Goal: Task Accomplishment & Management: Use online tool/utility

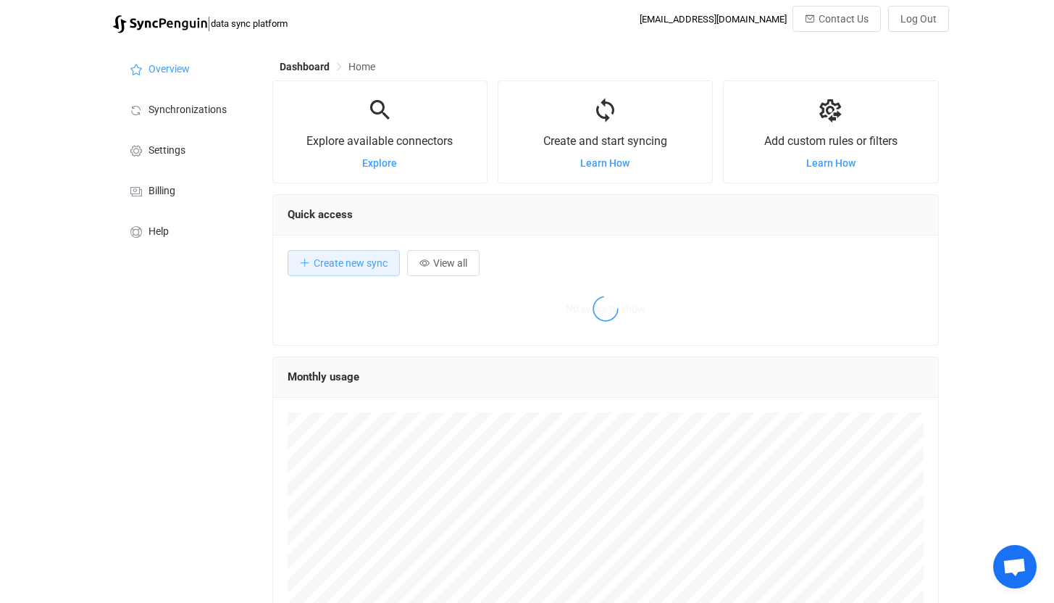
scroll to position [281, 666]
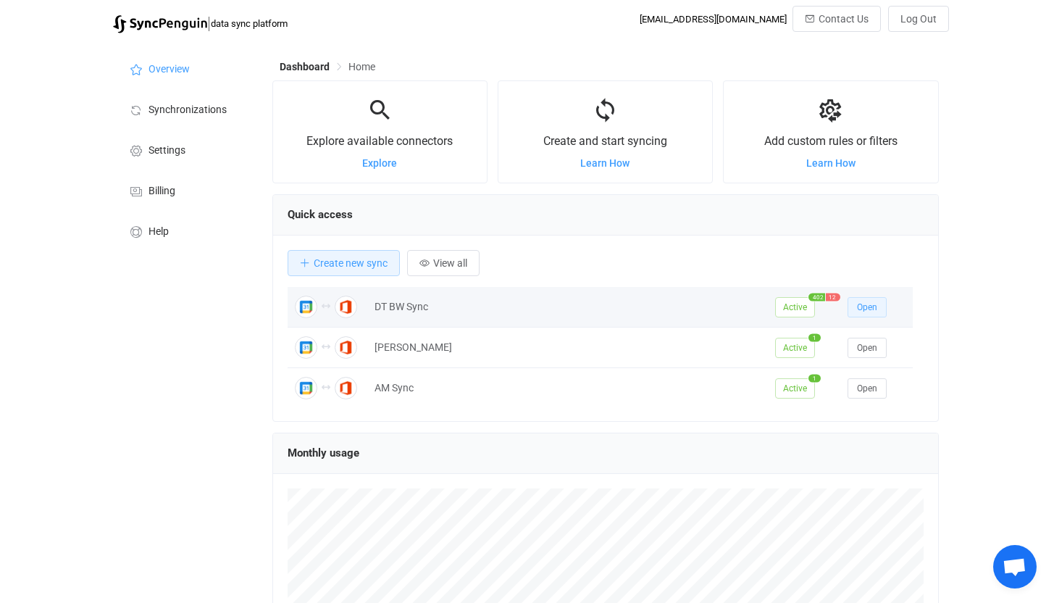
click at [874, 304] on span "Open" at bounding box center [867, 307] width 20 height 10
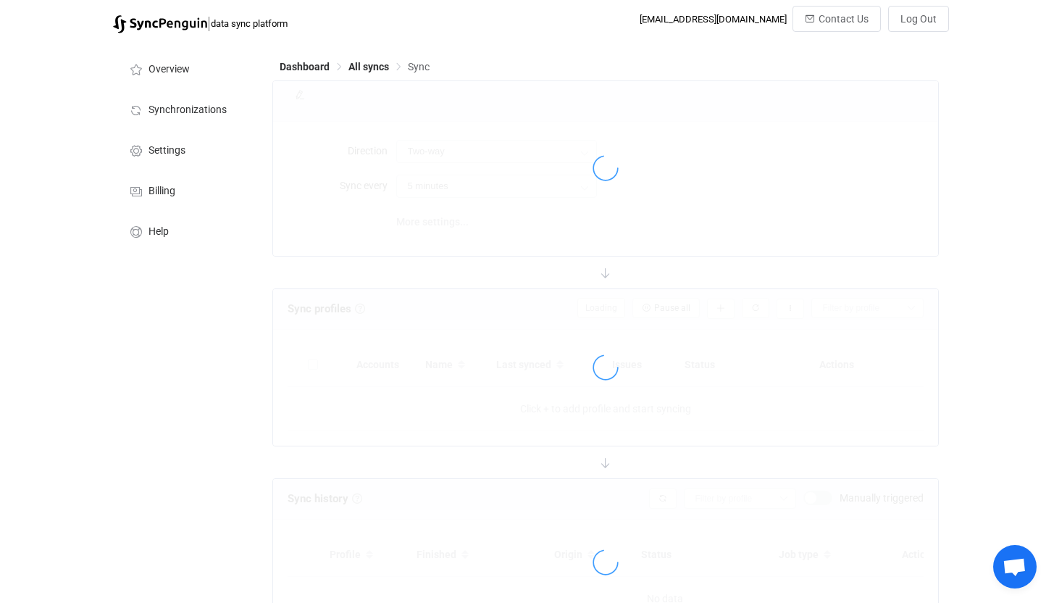
type input "10 minutes"
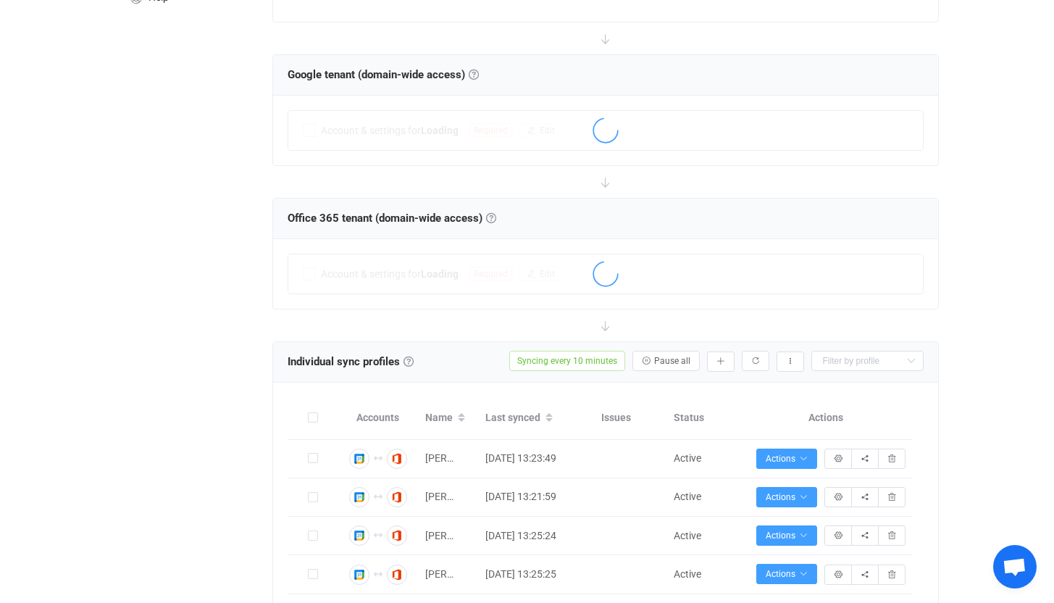
scroll to position [256, 0]
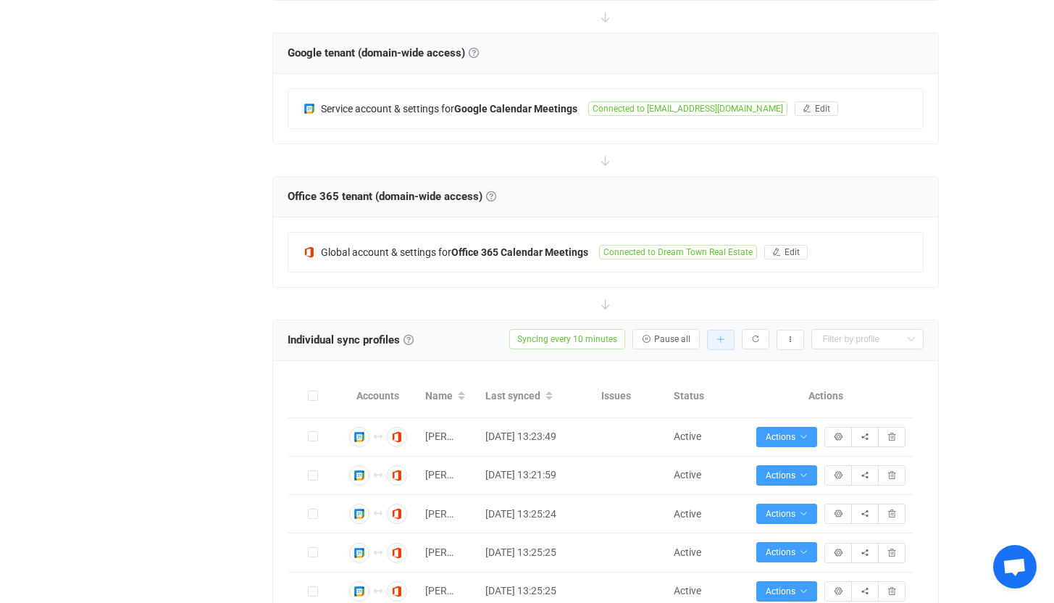
click at [721, 339] on icon "button" at bounding box center [720, 339] width 9 height 9
click at [700, 372] on li "Add manually…" at bounding box center [668, 377] width 123 height 26
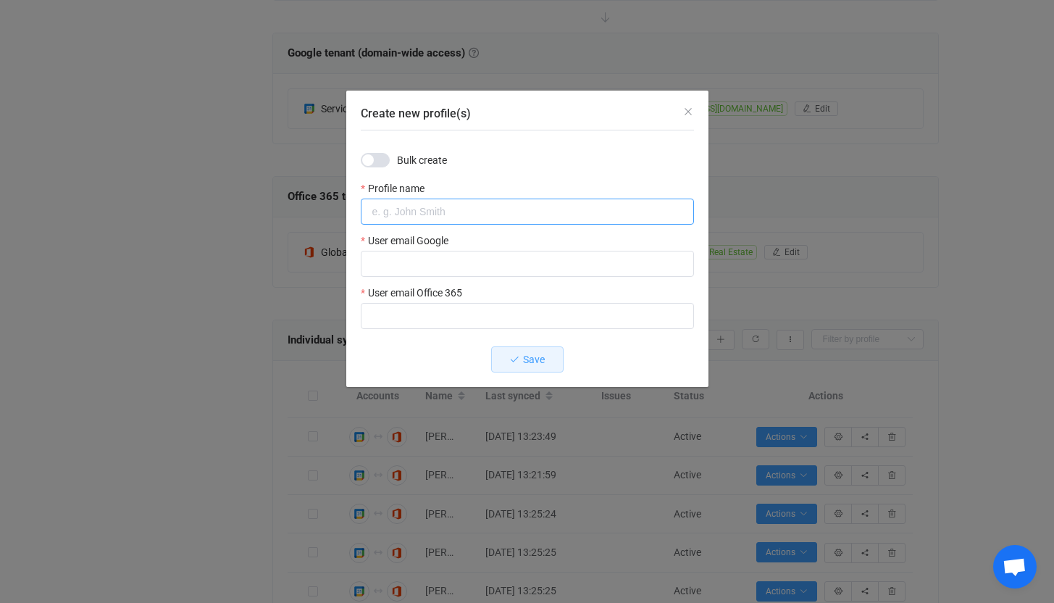
click at [451, 214] on input "Create new profile(s)" at bounding box center [527, 211] width 333 height 26
click at [385, 161] on span "Create new profile(s)" at bounding box center [375, 160] width 29 height 14
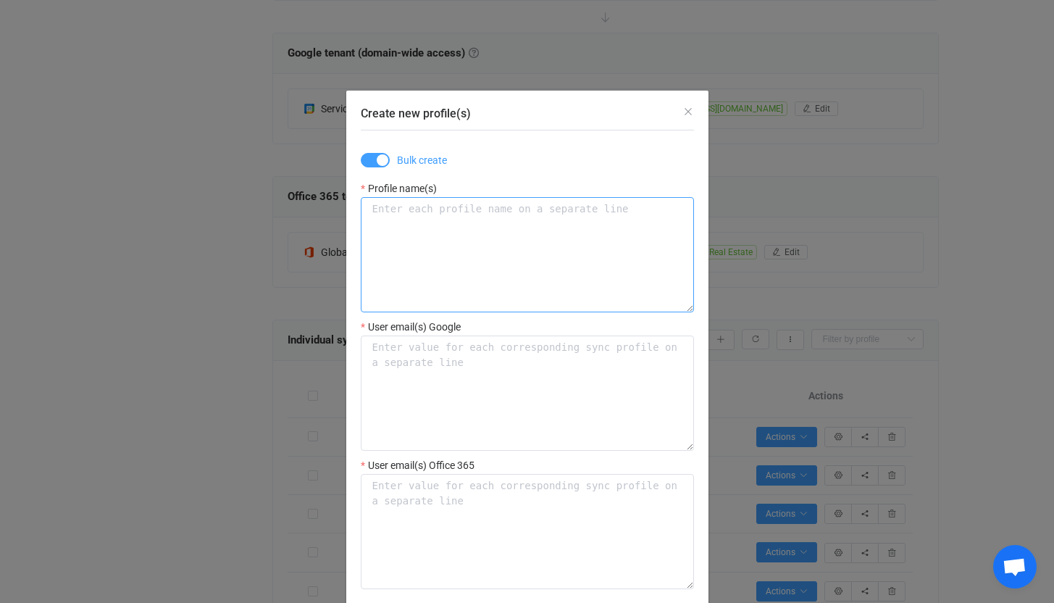
click at [446, 216] on textarea "Create new profile(s)" at bounding box center [527, 254] width 333 height 115
click at [427, 358] on textarea "Create new profile(s)" at bounding box center [527, 392] width 333 height 115
click at [427, 495] on textarea "Create new profile(s)" at bounding box center [527, 531] width 333 height 115
paste textarea "[EMAIL_ADDRESS][DOMAIN_NAME]"
type textarea "[EMAIL_ADDRESS][DOMAIN_NAME]"
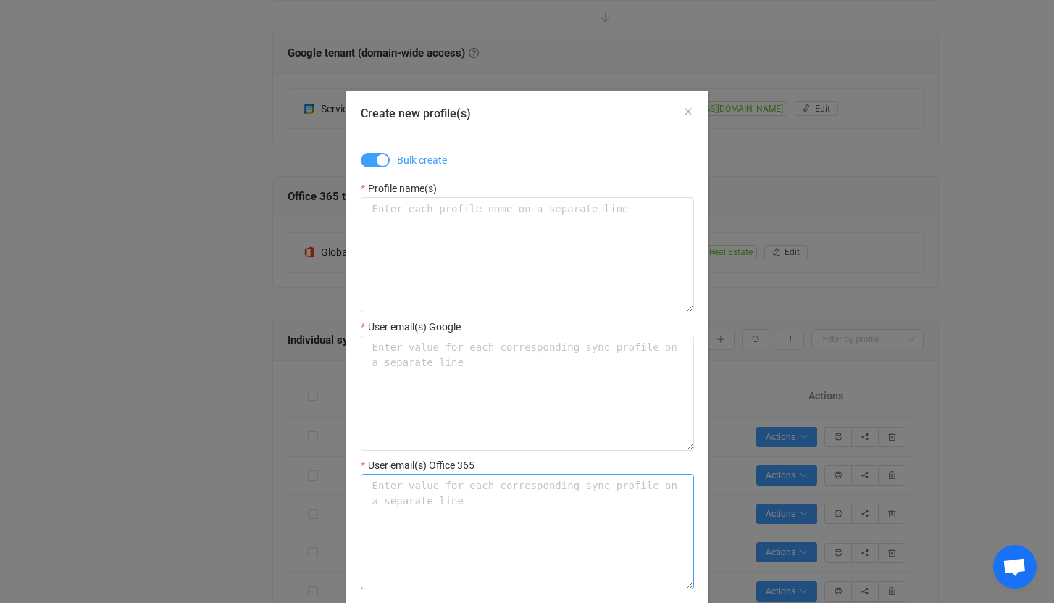
scroll to position [80, 0]
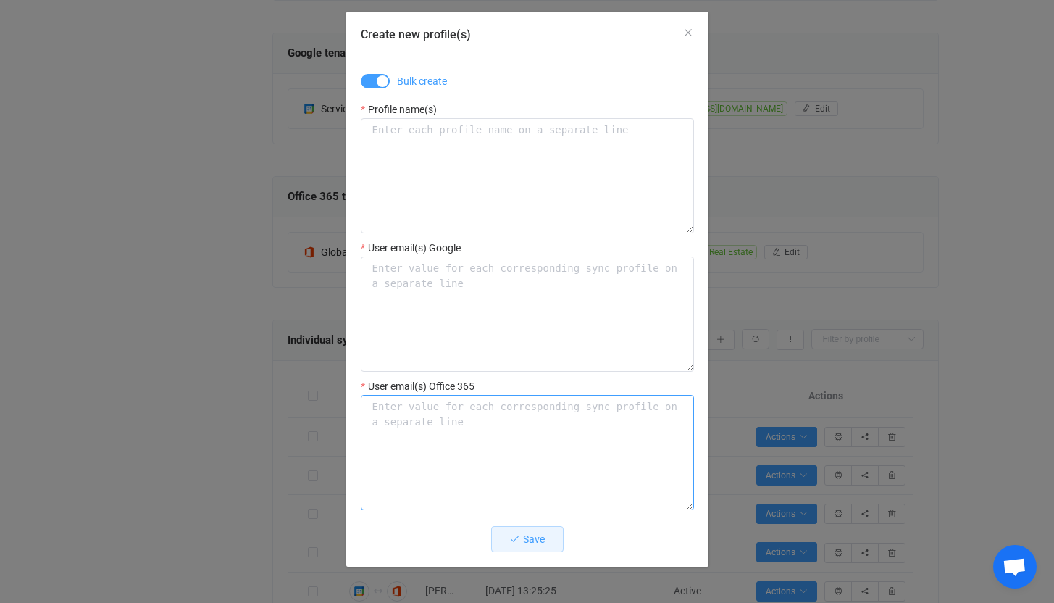
paste textarea "[EMAIL_ADDRESS][DOMAIN_NAME]"
click at [450, 422] on textarea "[EMAIL_ADDRESS][DOMAIN_NAME]" at bounding box center [527, 452] width 333 height 115
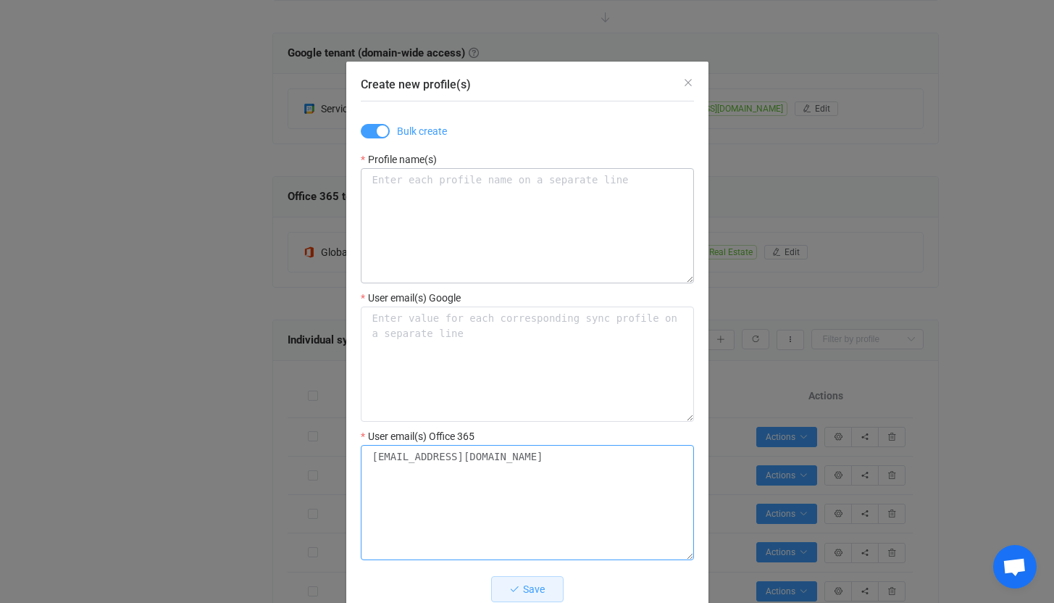
scroll to position [30, 0]
paste textarea "[EMAIL_ADDRESS][DOMAIN_NAME]"
type textarea "[EMAIL_ADDRESS][DOMAIN_NAME] [EMAIL_ADDRESS][DOMAIN_NAME] [EMAIL_ADDRESS][DOMAI…"
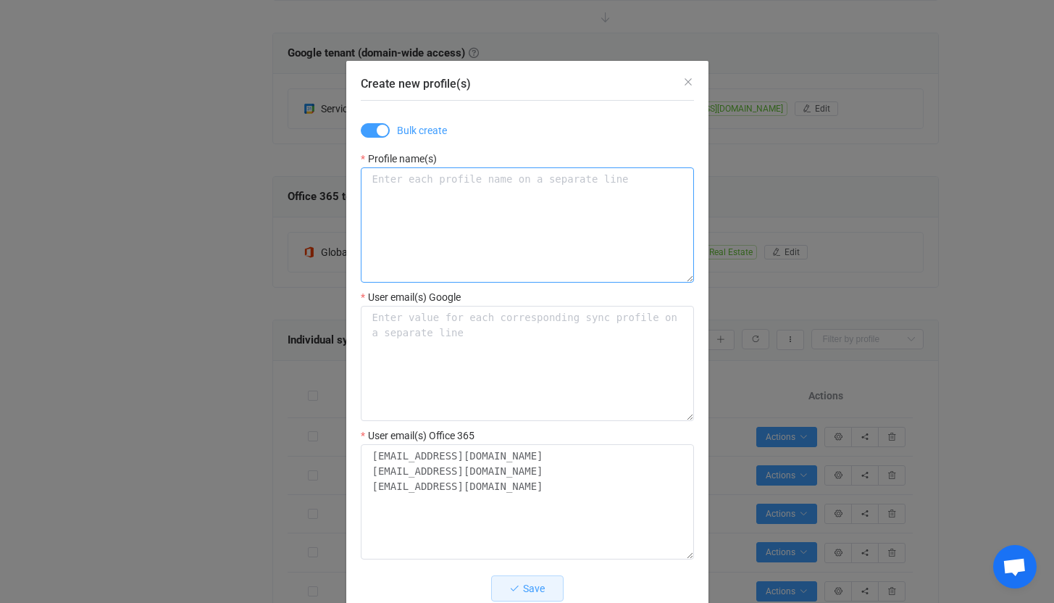
click at [393, 187] on textarea "Create new profile(s)" at bounding box center [527, 224] width 333 height 115
type textarea "LP FrontDesk LS FrontDesk DV FrontDesk"
click at [452, 327] on textarea "Create new profile(s)" at bounding box center [527, 363] width 333 height 115
paste textarea "[EMAIL_ADDRESS][DOMAIN_NAME]"
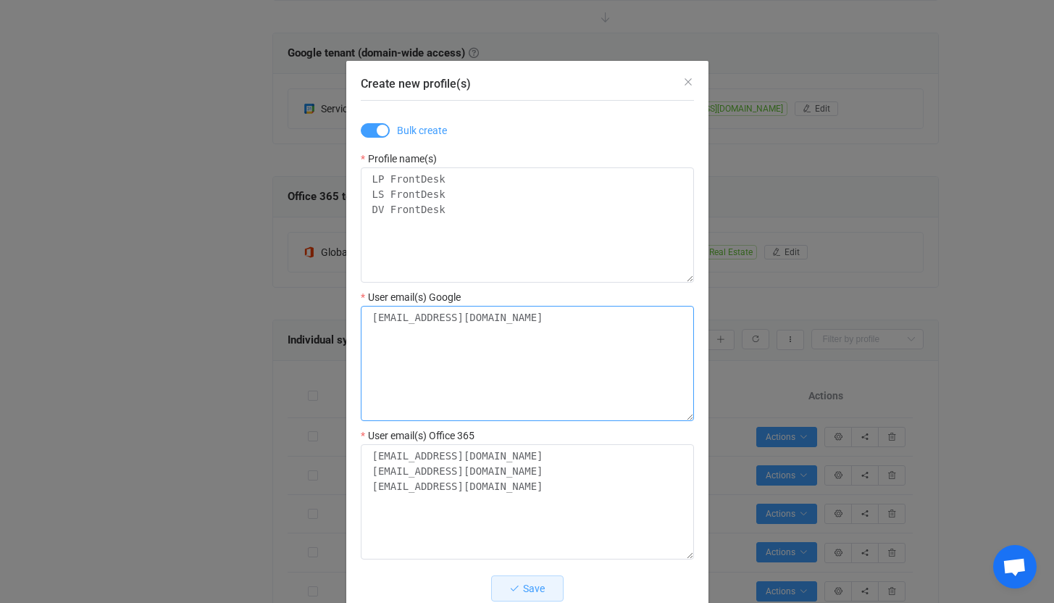
paste textarea "[EMAIL_ADDRESS][DOMAIN_NAME]"
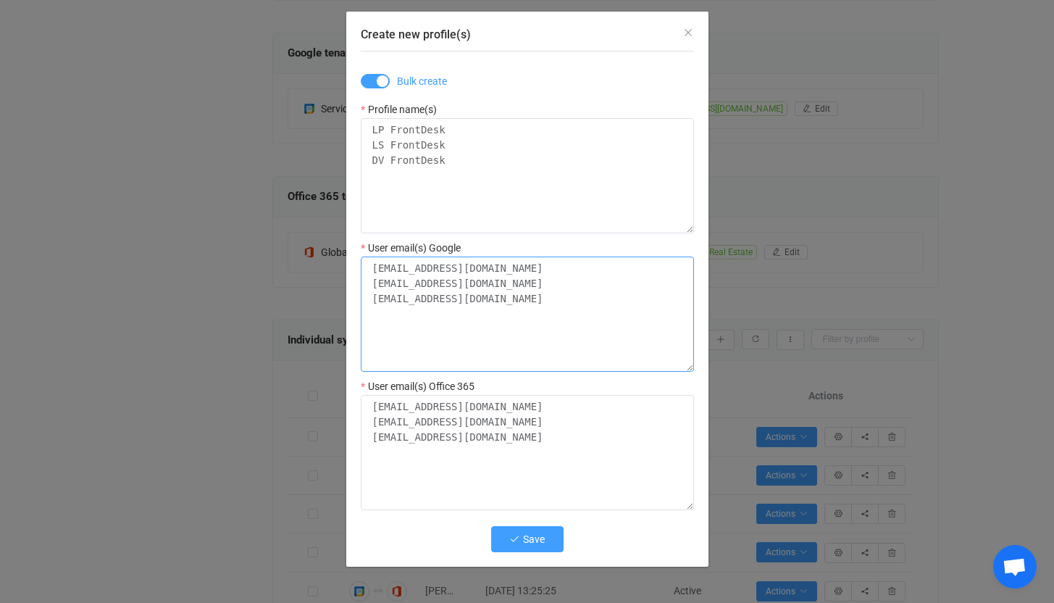
type textarea "[EMAIL_ADDRESS][DOMAIN_NAME] [EMAIL_ADDRESS][DOMAIN_NAME] [EMAIL_ADDRESS][DOMAI…"
click at [541, 544] on button "Save" at bounding box center [527, 539] width 72 height 26
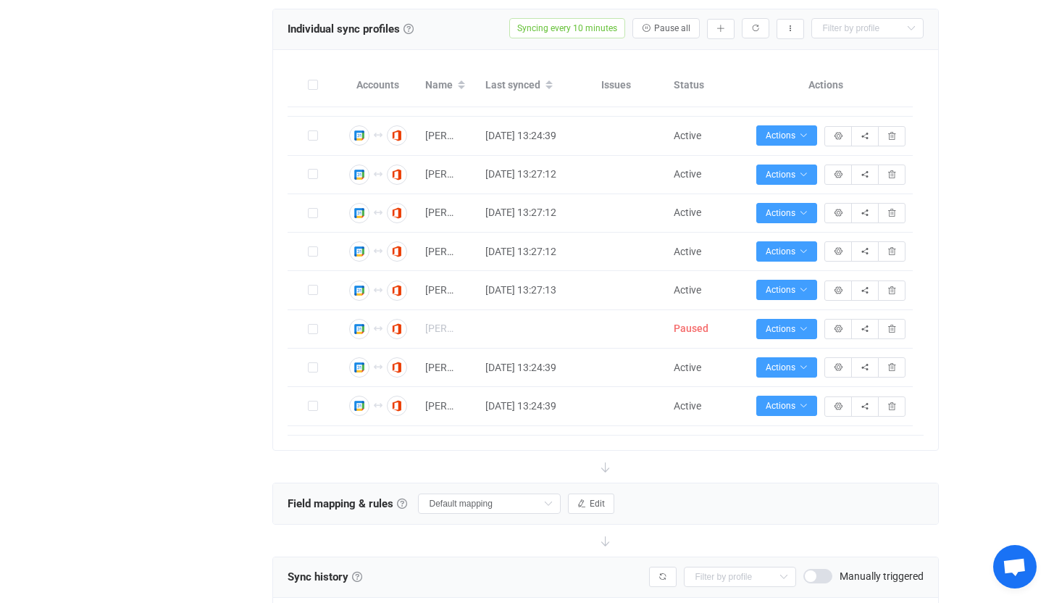
scroll to position [15801, 0]
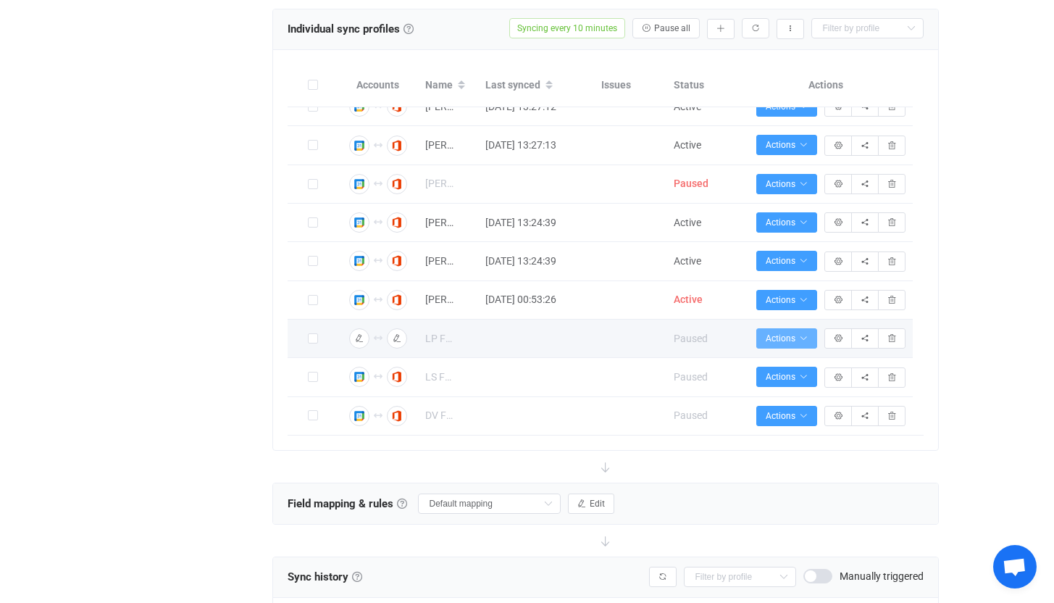
click at [801, 335] on icon "button" at bounding box center [803, 338] width 9 height 9
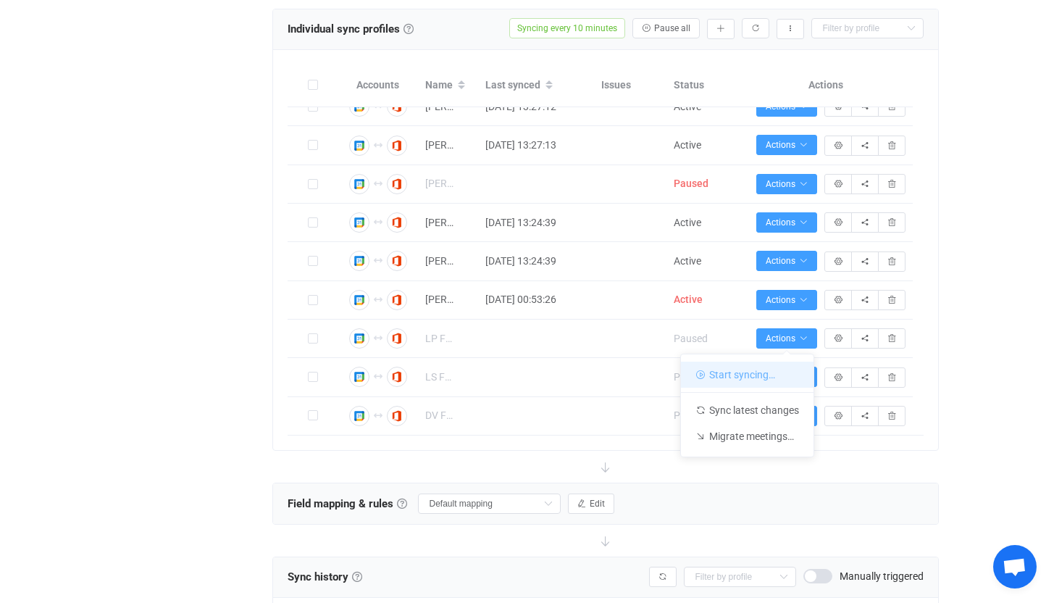
click at [763, 374] on li "Start syncing…" at bounding box center [747, 374] width 133 height 26
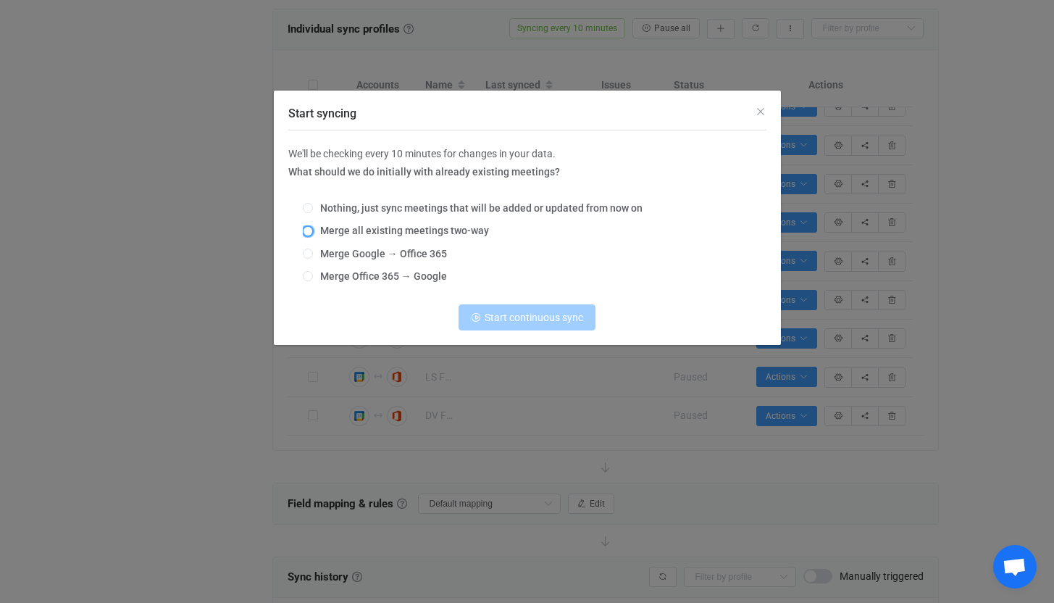
click at [311, 231] on span "Start syncing" at bounding box center [308, 231] width 10 height 10
click at [311, 231] on input "Merge all existing meetings two-way" at bounding box center [308, 232] width 10 height 12
radio input "true"
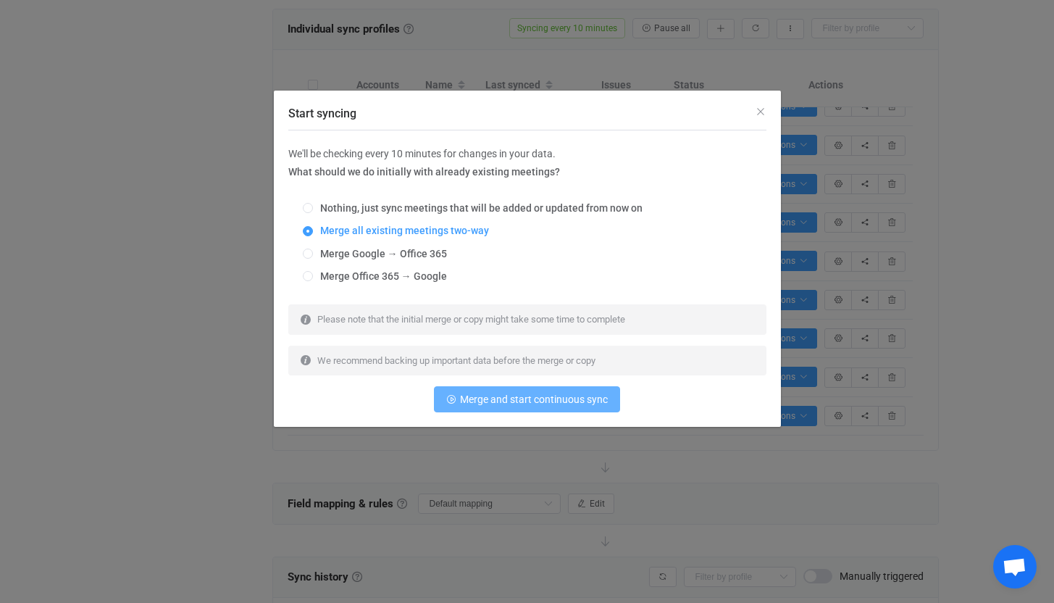
click at [546, 397] on span "Merge and start continuous sync" at bounding box center [534, 399] width 148 height 12
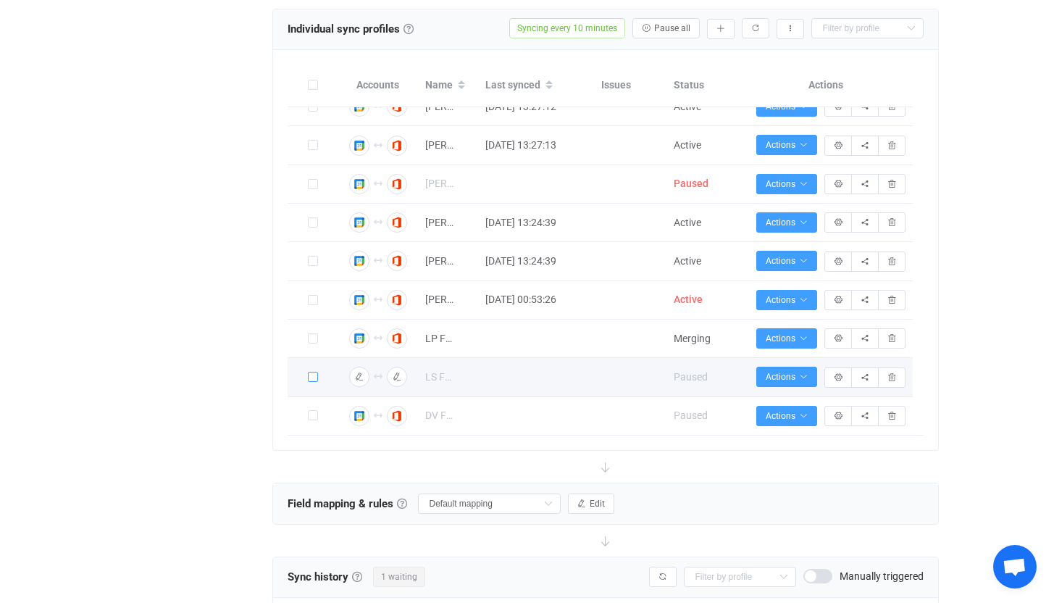
click at [311, 378] on span at bounding box center [313, 377] width 10 height 10
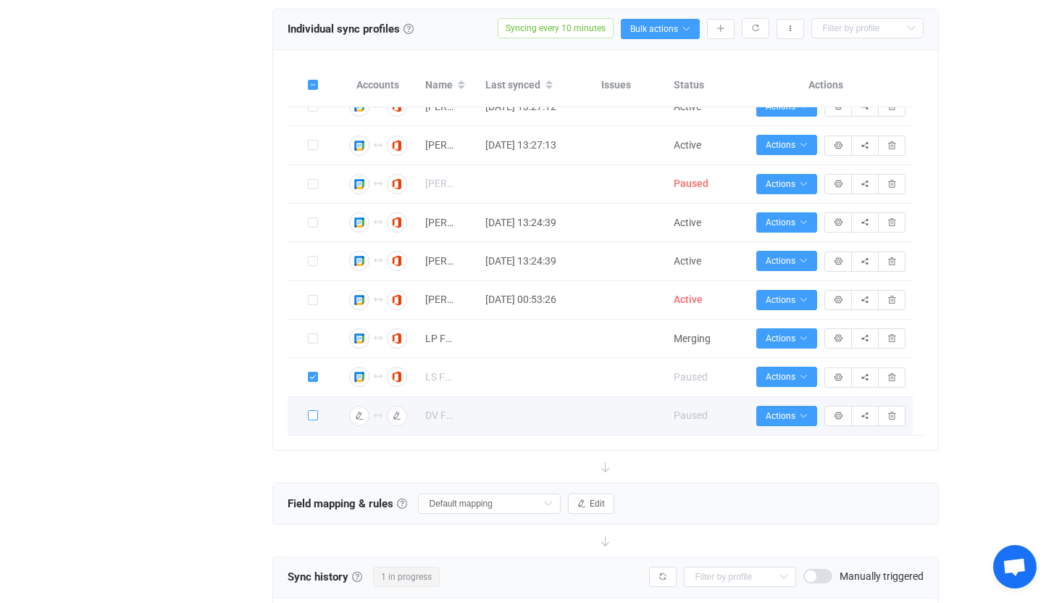
click at [310, 415] on span at bounding box center [313, 415] width 10 height 10
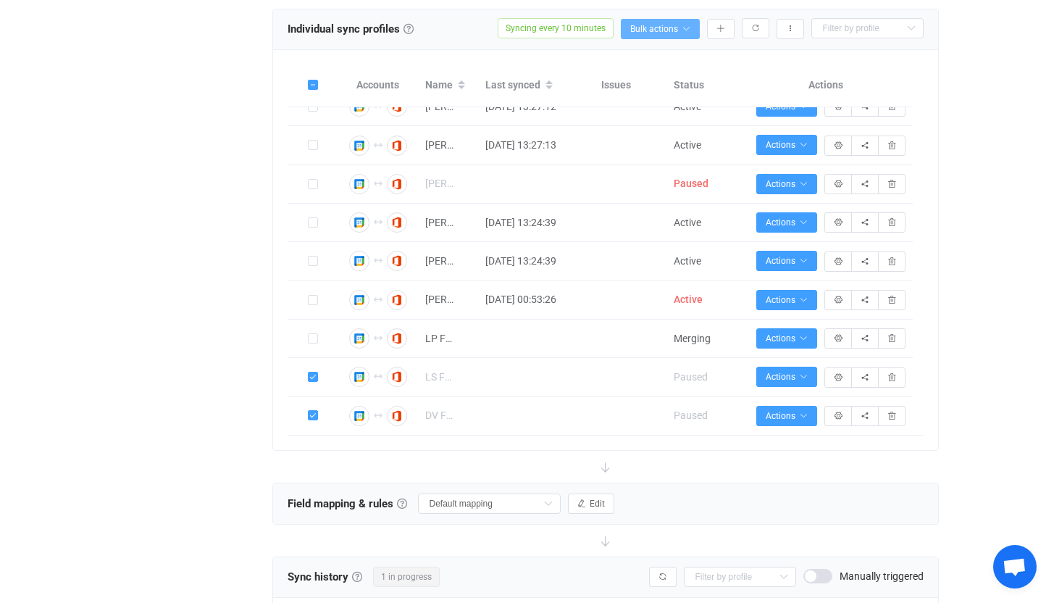
click at [689, 33] on button "Bulk actions" at bounding box center [660, 29] width 79 height 20
click at [674, 63] on li "Start syncing (2)…" at bounding box center [635, 67] width 124 height 26
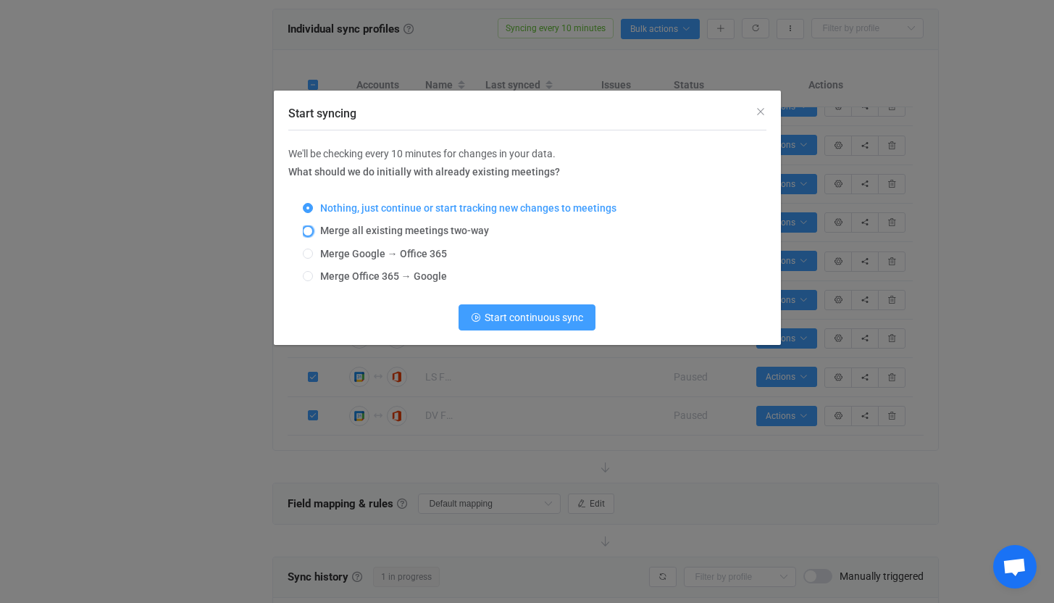
click at [309, 231] on span "Start syncing" at bounding box center [308, 231] width 10 height 10
click at [309, 231] on input "Merge all existing meetings two-way" at bounding box center [308, 232] width 10 height 12
radio input "true"
radio input "false"
radio input "true"
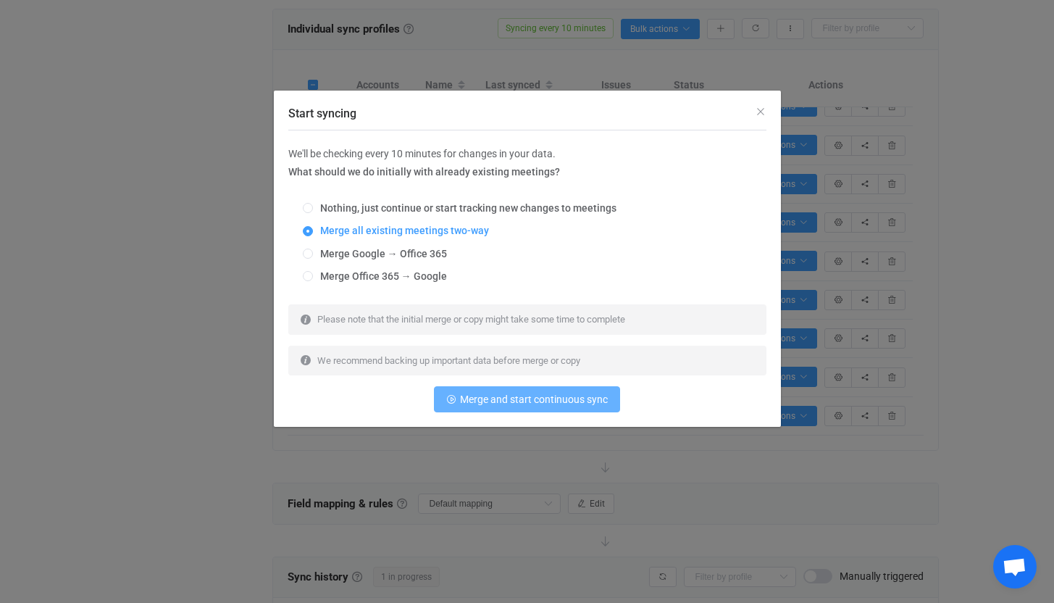
click at [544, 402] on span "Merge and start continuous sync" at bounding box center [534, 399] width 148 height 12
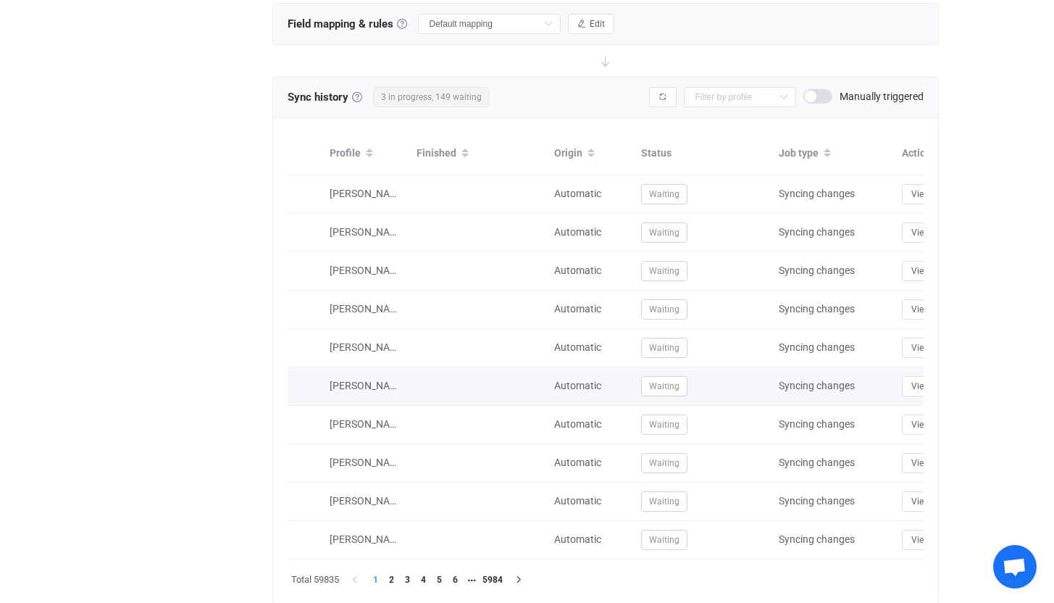
scroll to position [1103, 0]
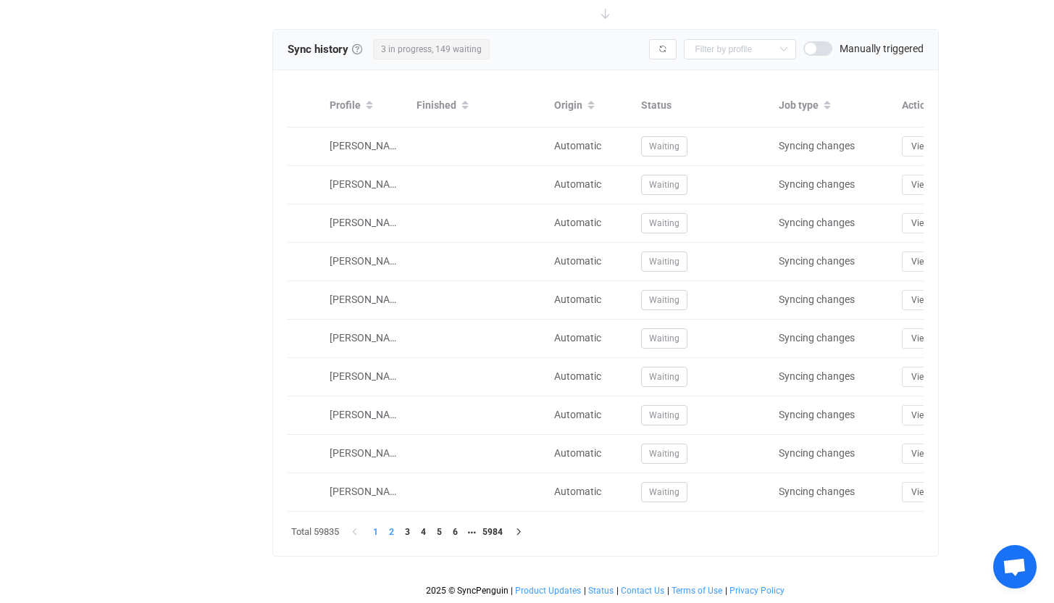
click at [393, 529] on li "2" at bounding box center [392, 532] width 16 height 16
click at [376, 531] on li "1" at bounding box center [376, 532] width 16 height 16
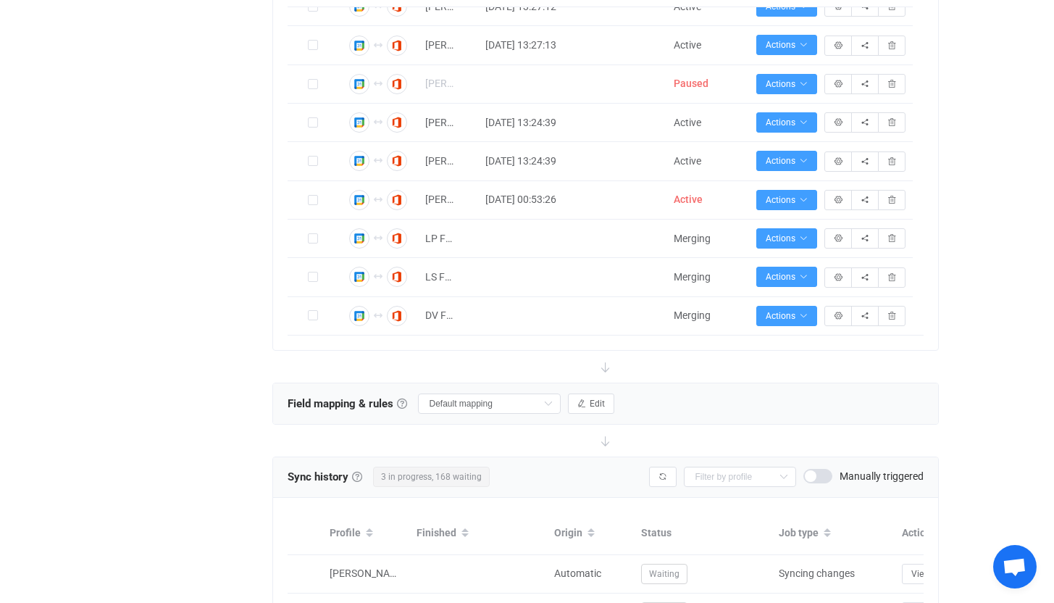
scroll to position [663, 0]
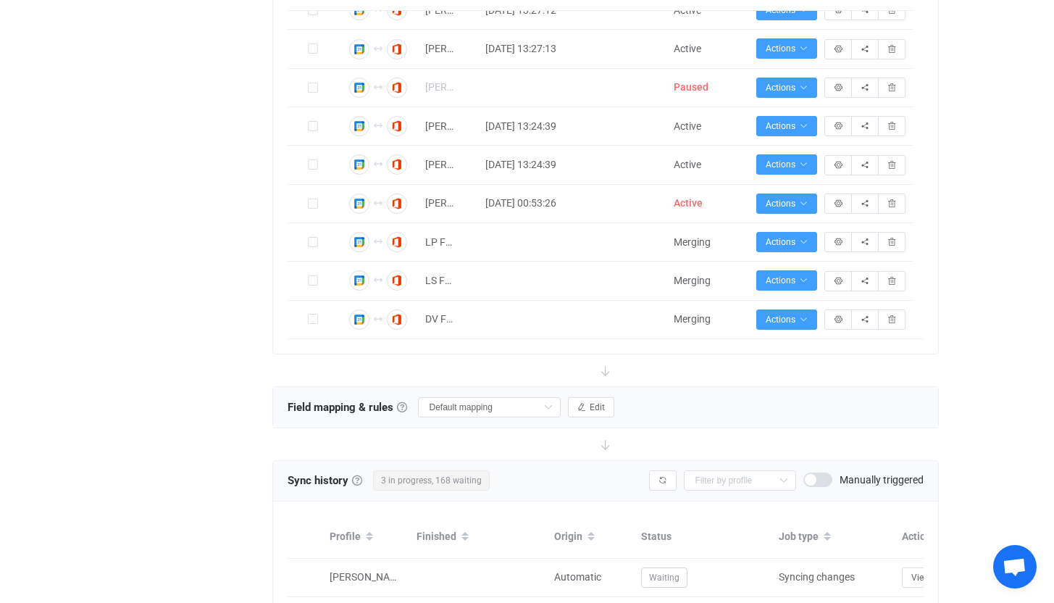
click at [996, 285] on div "| data sync platform [EMAIL_ADDRESS][DOMAIN_NAME] Contact Us Log Out Overview S…" at bounding box center [527, 188] width 1054 height 1690
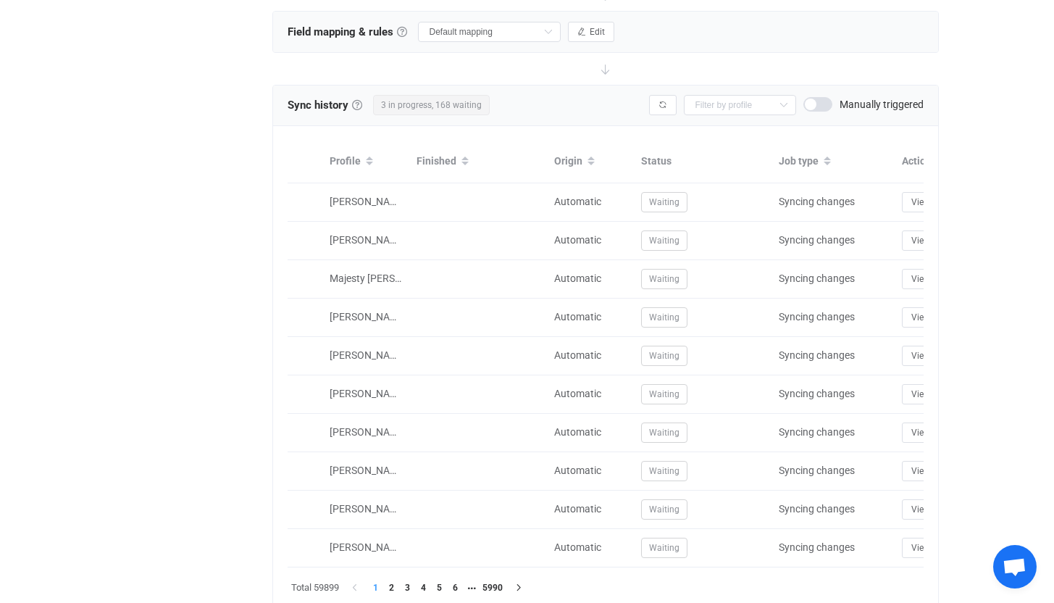
scroll to position [1046, 0]
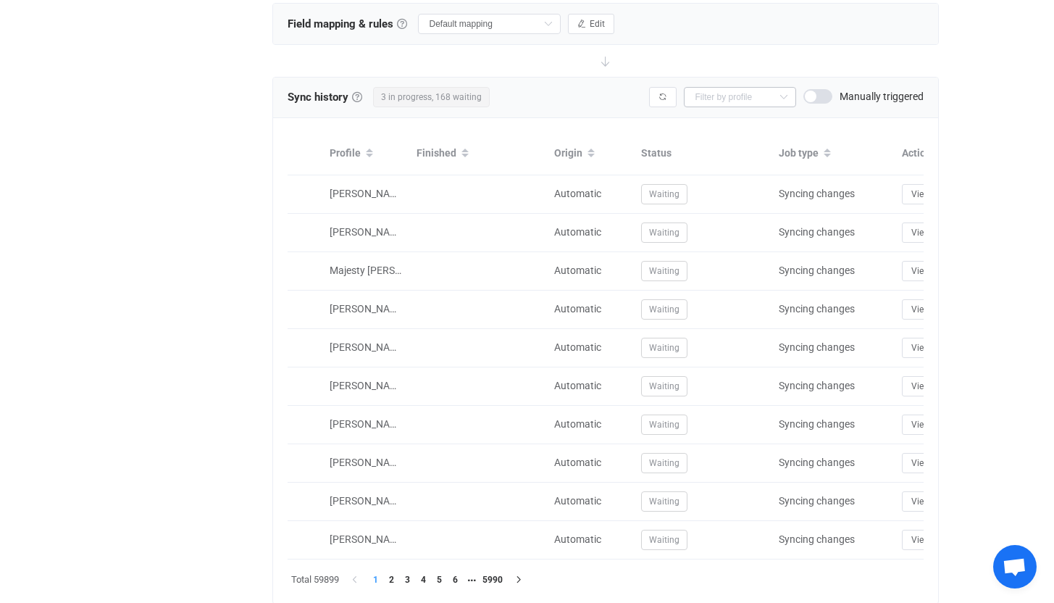
click at [784, 96] on icon at bounding box center [783, 97] width 18 height 20
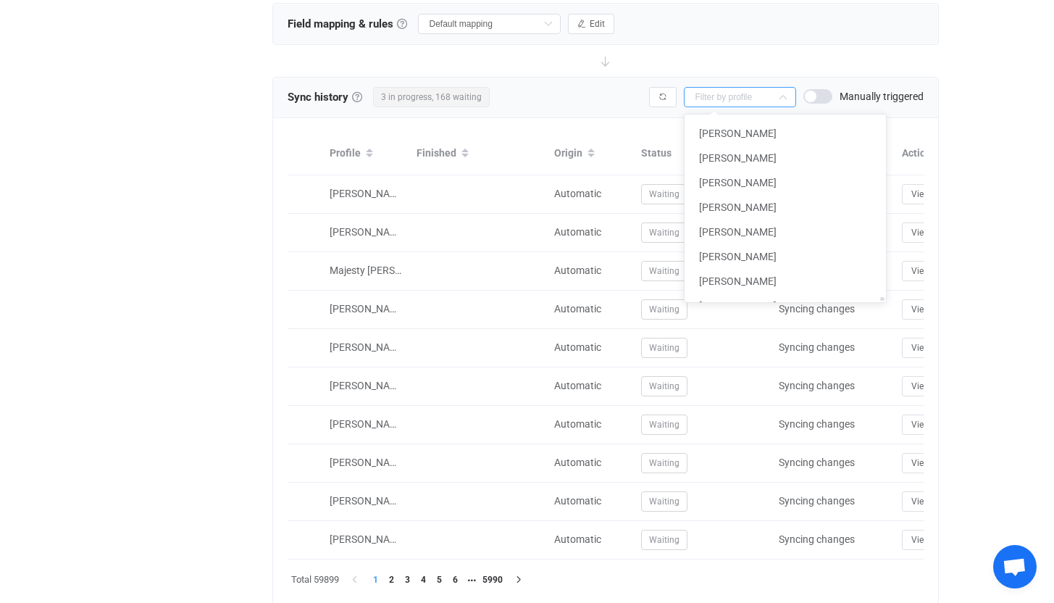
scroll to position [9966, 0]
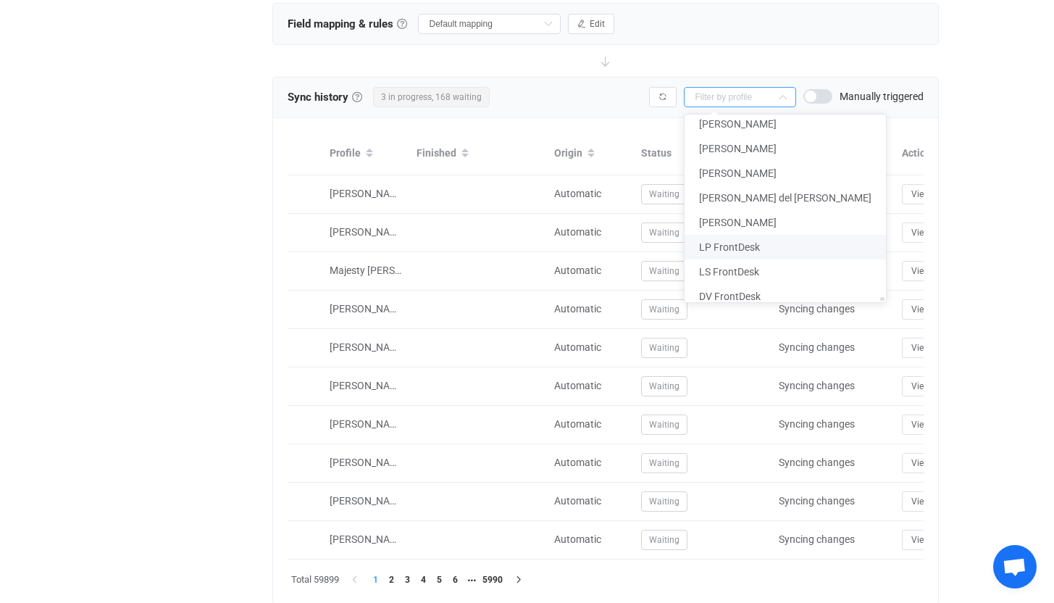
click at [738, 241] on span "LP FrontDesk" at bounding box center [729, 247] width 61 height 12
type input "LP FrontDesk"
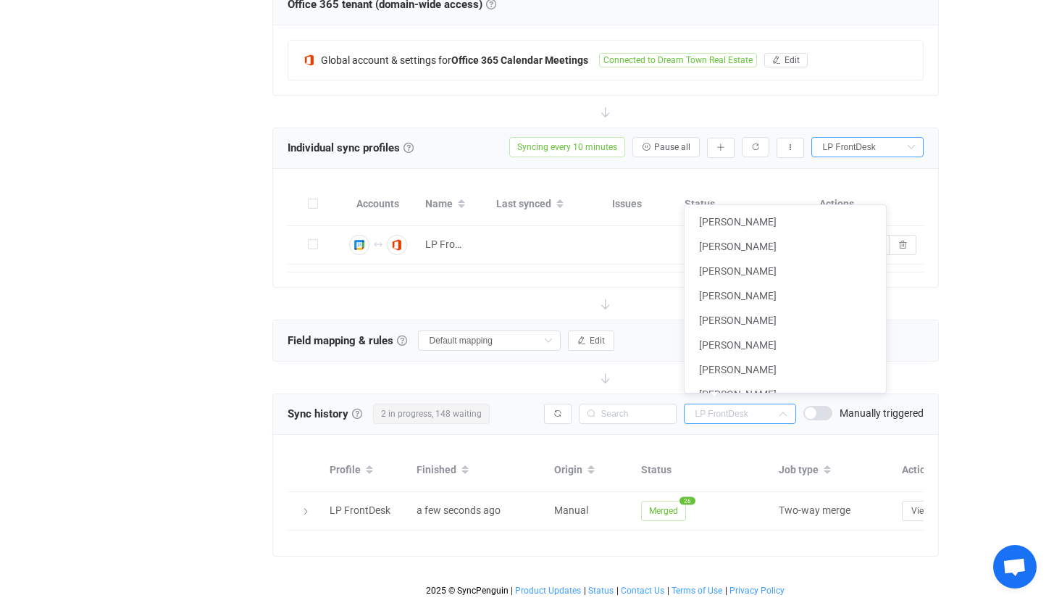
scroll to position [9913, 0]
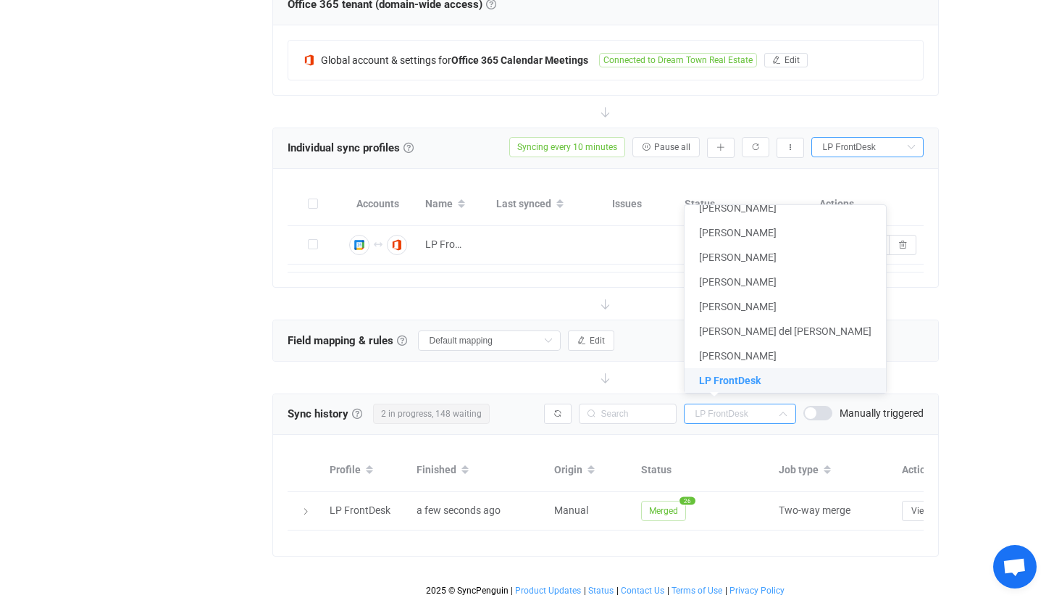
click at [153, 190] on div "Overview Synchronizations Settings Billing Help" at bounding box center [185, 98] width 159 height 1010
type input "LP FrontDesk"
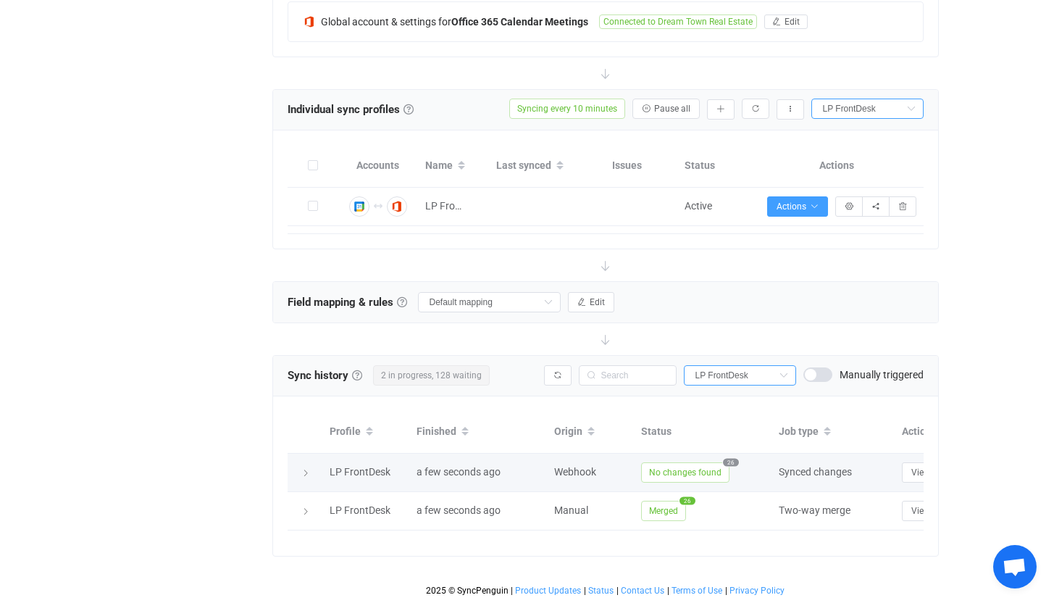
scroll to position [495, 0]
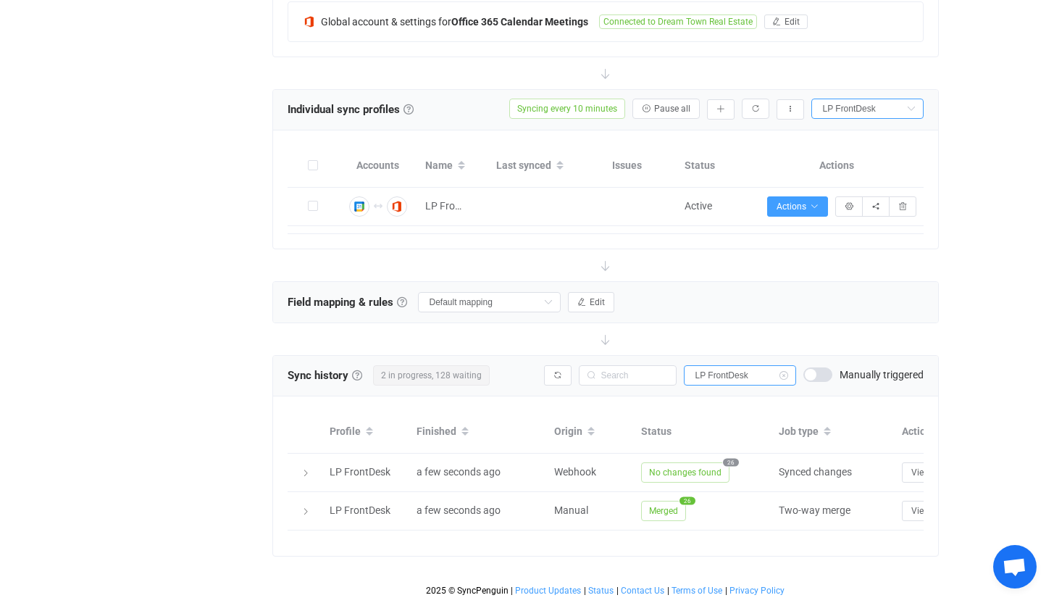
click at [784, 365] on icon at bounding box center [783, 375] width 18 height 20
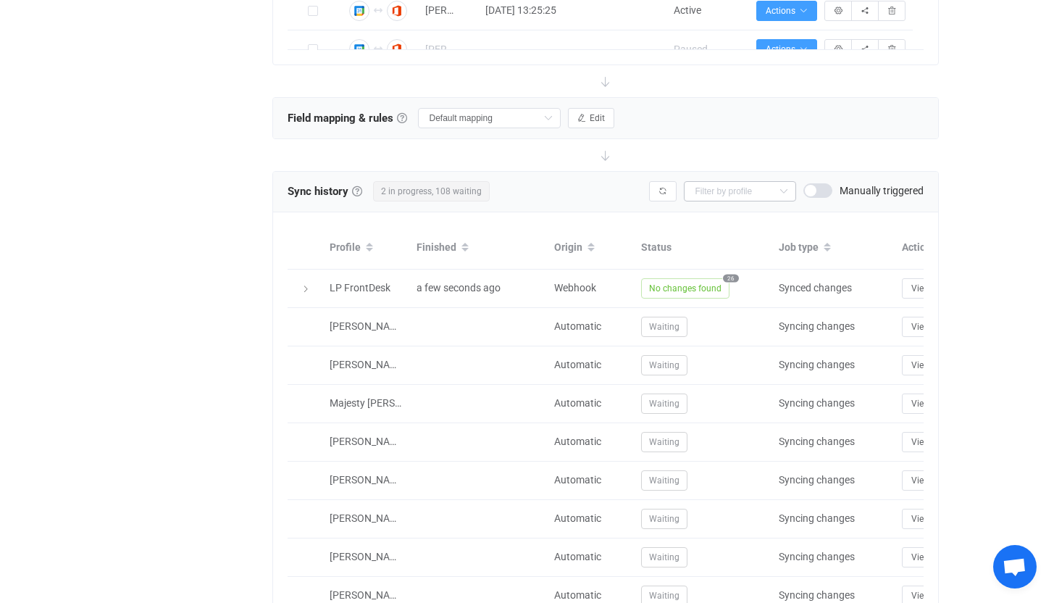
scroll to position [988, 0]
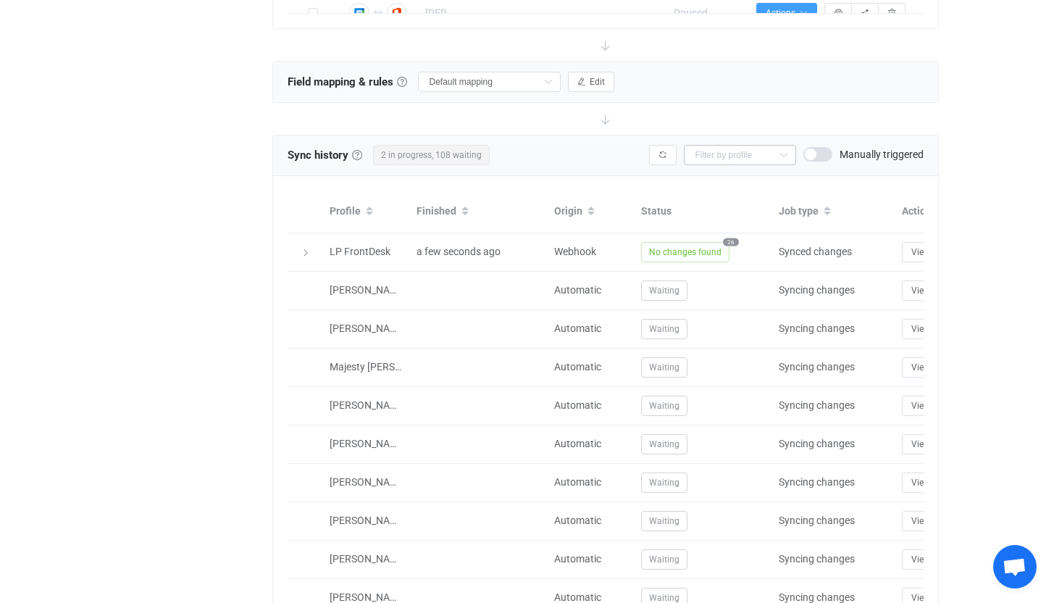
click at [780, 154] on icon at bounding box center [783, 155] width 18 height 20
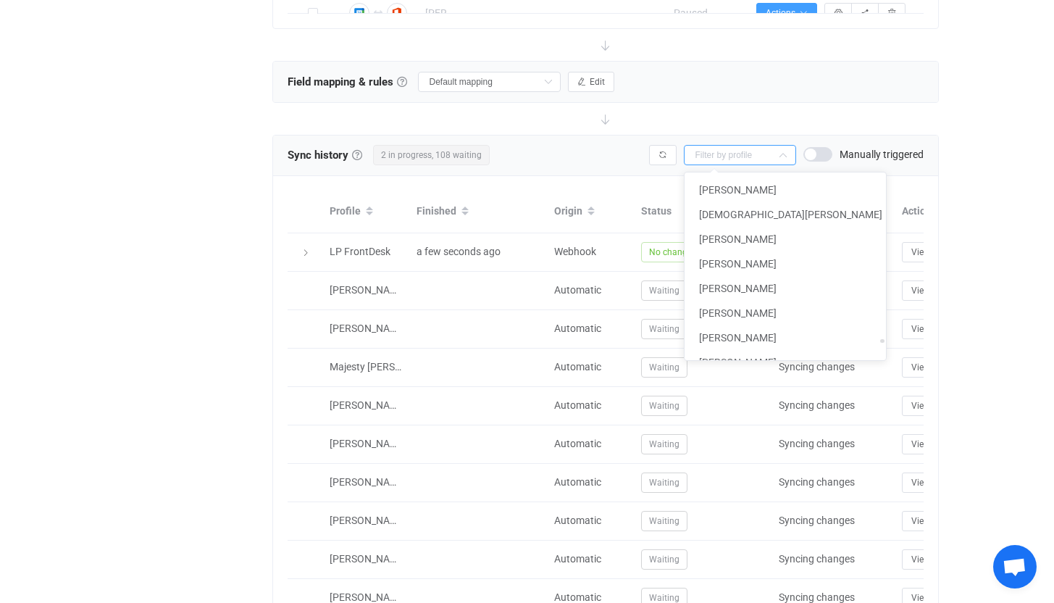
scroll to position [9966, 0]
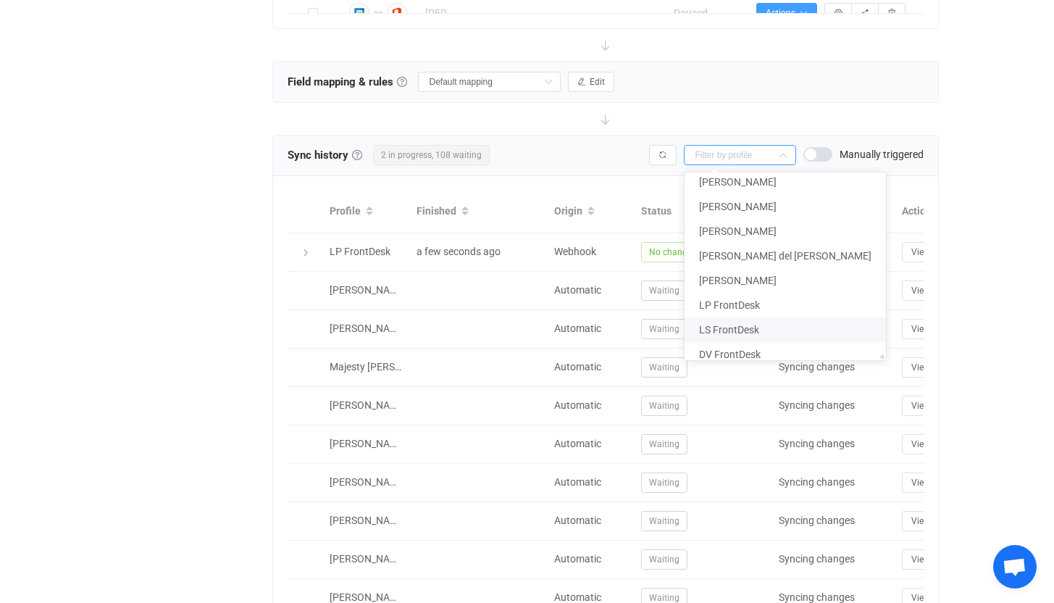
click at [731, 324] on span "LS FrontDesk" at bounding box center [729, 330] width 60 height 12
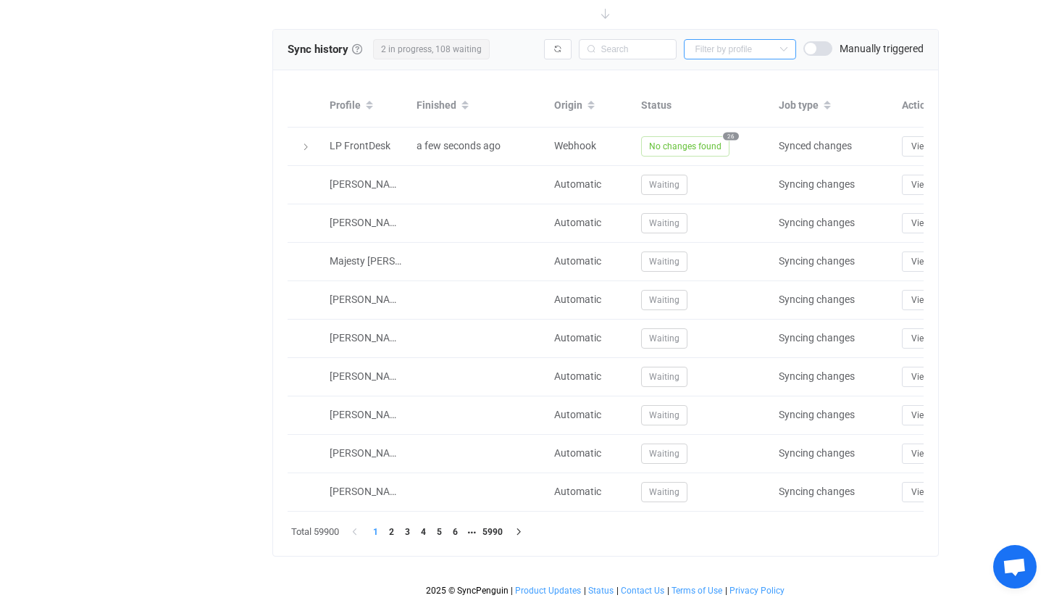
type input "LS FrontDesk"
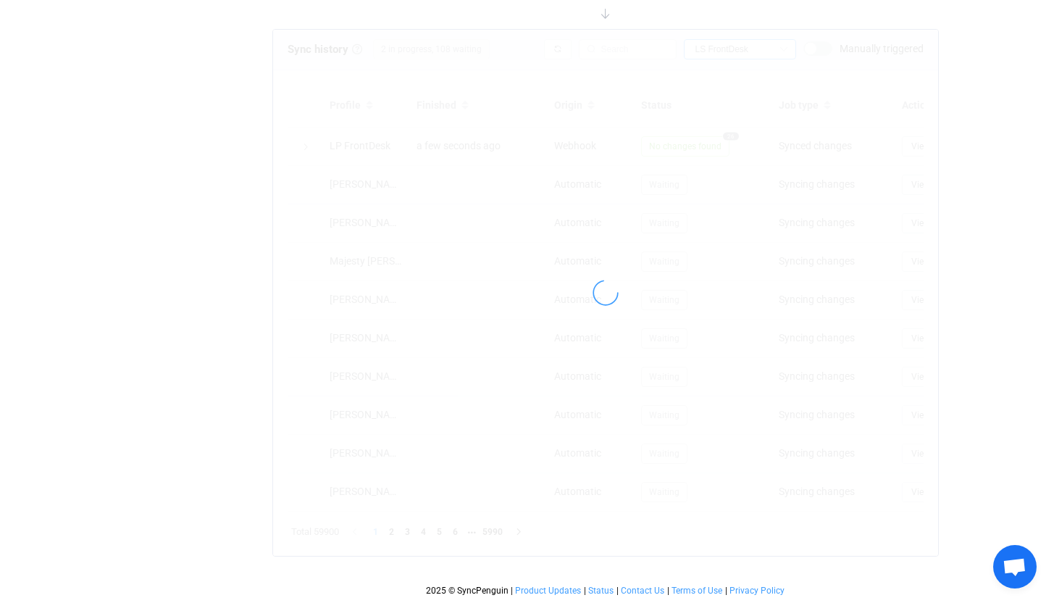
scroll to position [457, 0]
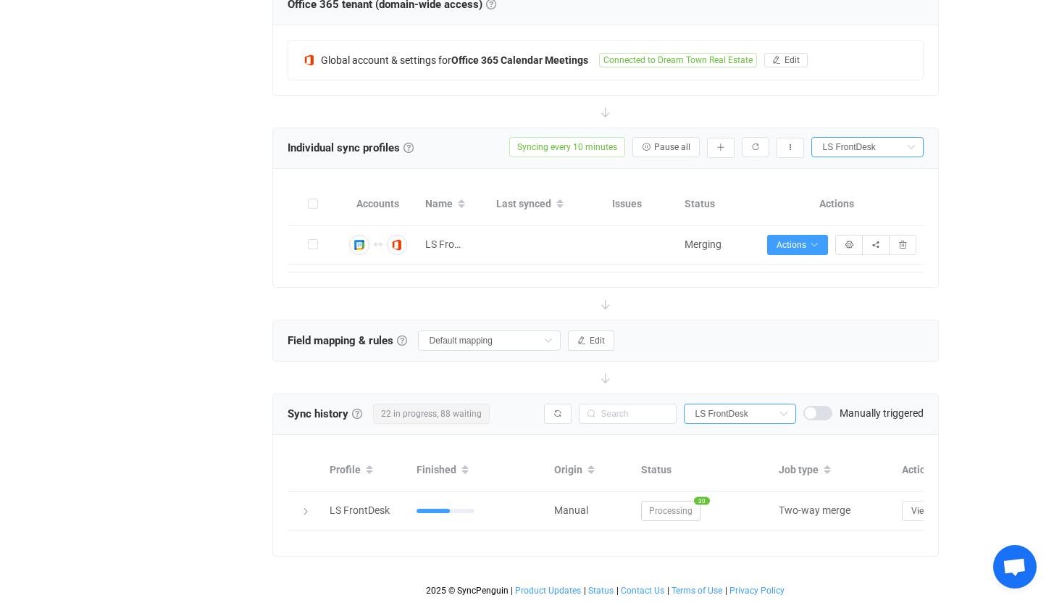
click at [1002, 271] on div "| data sync platform [EMAIL_ADDRESS][DOMAIN_NAME] Contact Us Log Out Overview S…" at bounding box center [527, 80] width 1054 height 1044
click at [979, 226] on div "| data sync platform [EMAIL_ADDRESS][DOMAIN_NAME] Contact Us Log Out Overview S…" at bounding box center [527, 80] width 1054 height 1044
click at [1005, 236] on div "| data sync platform [EMAIL_ADDRESS][DOMAIN_NAME] Contact Us Log Out Overview S…" at bounding box center [527, 80] width 1054 height 1044
click at [781, 403] on icon at bounding box center [783, 413] width 18 height 20
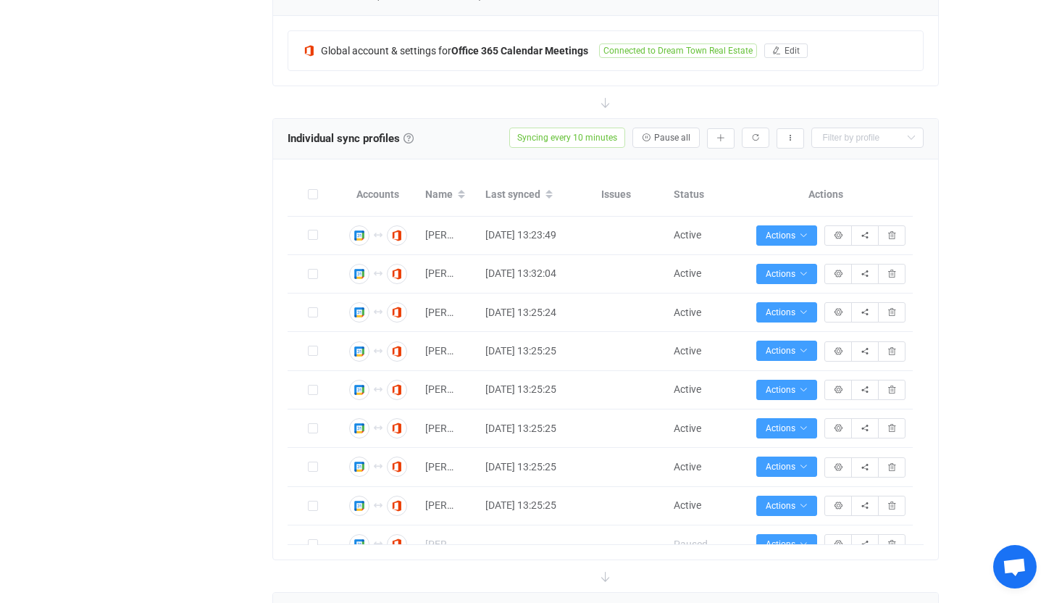
click at [1002, 130] on div "| data sync platform [EMAIL_ADDRESS][DOMAIN_NAME] Contact Us Log Out Overview S…" at bounding box center [527, 212] width 1054 height 1326
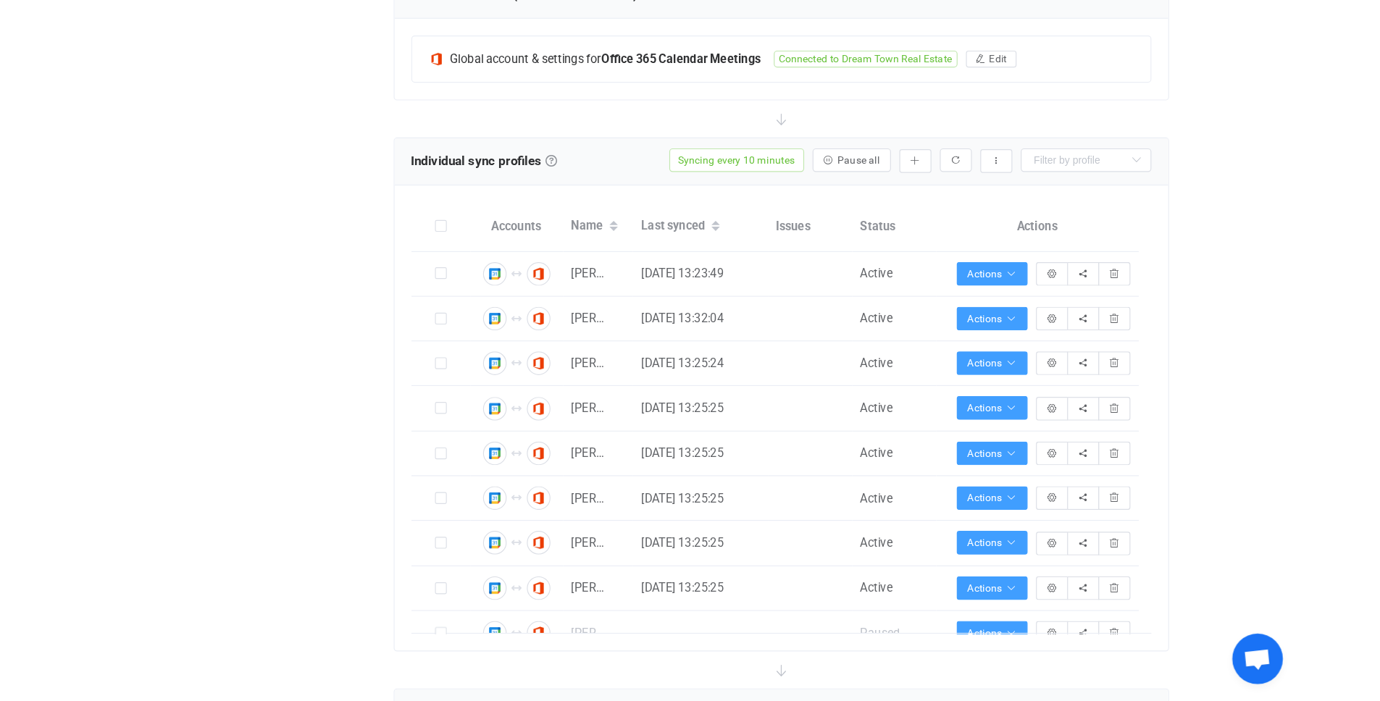
scroll to position [0, 0]
